Goal: Task Accomplishment & Management: Use online tool/utility

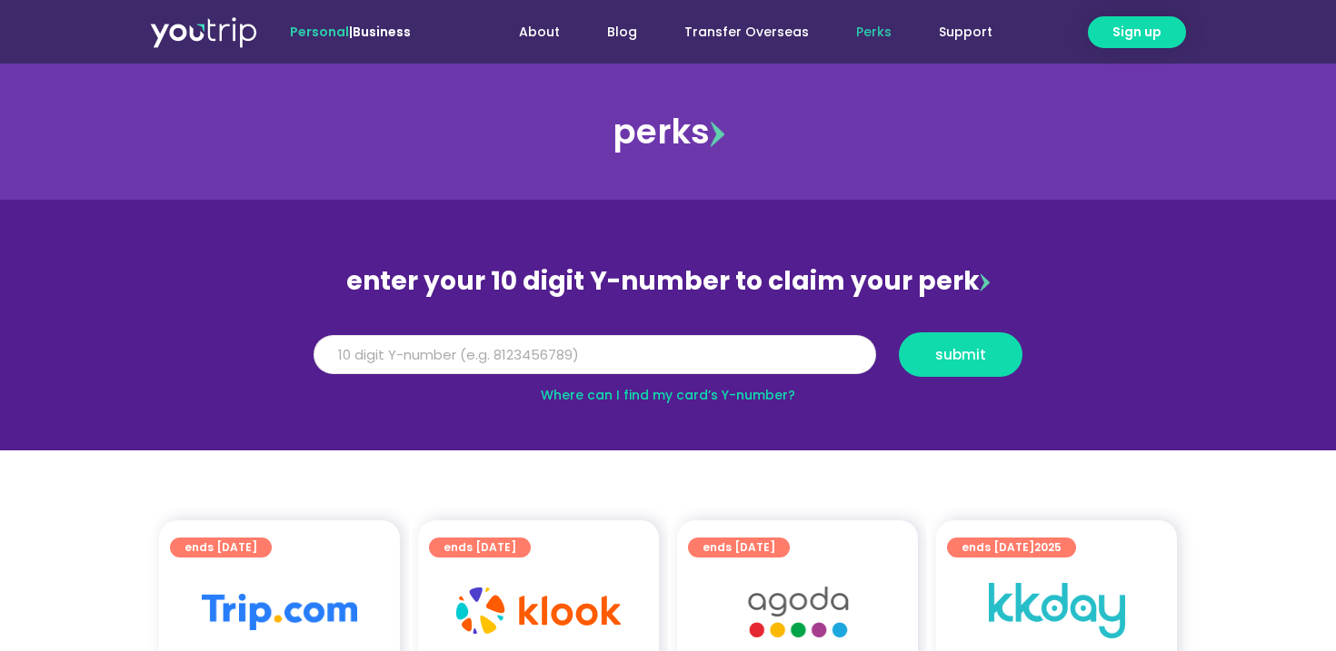
click at [789, 359] on input "Y Number" at bounding box center [594, 355] width 562 height 40
click at [760, 397] on link "Where can I find my card’s Y-number?" at bounding box center [668, 395] width 254 height 18
click at [650, 359] on input "Y Number" at bounding box center [594, 355] width 562 height 40
type input "8162518212"
click at [985, 352] on span "submit" at bounding box center [960, 355] width 93 height 14
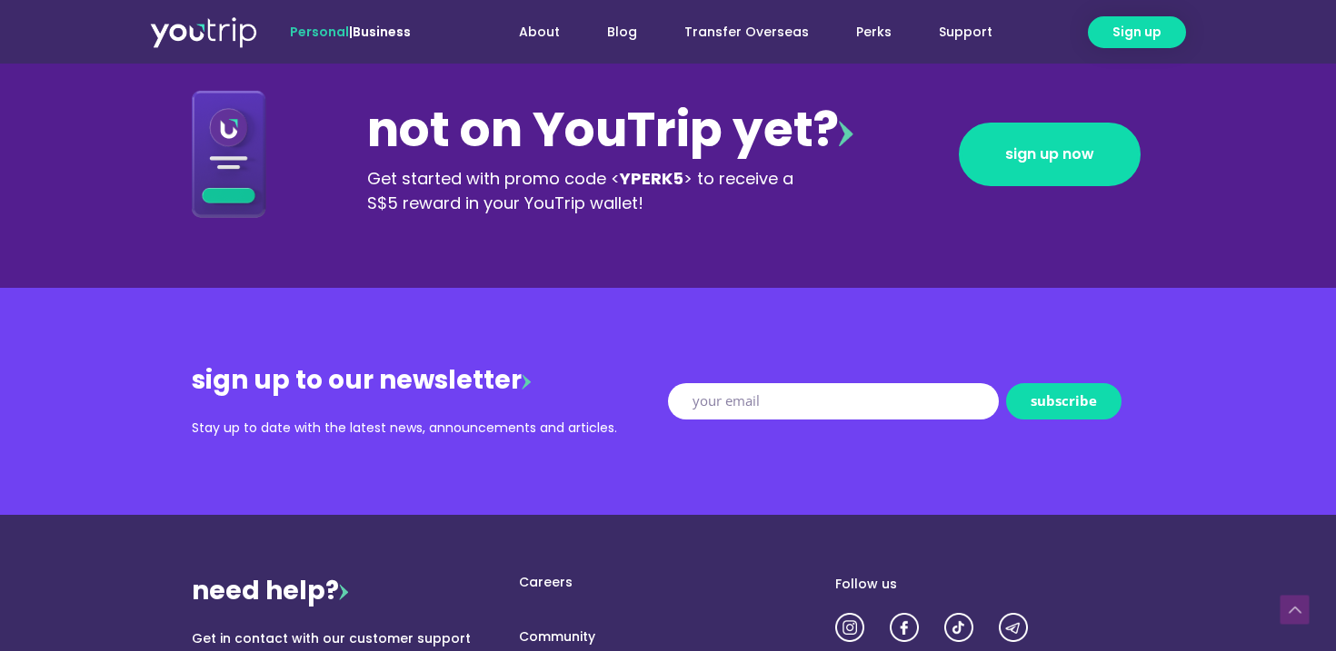
scroll to position [1963, 0]
